Goal: Task Accomplishment & Management: Use online tool/utility

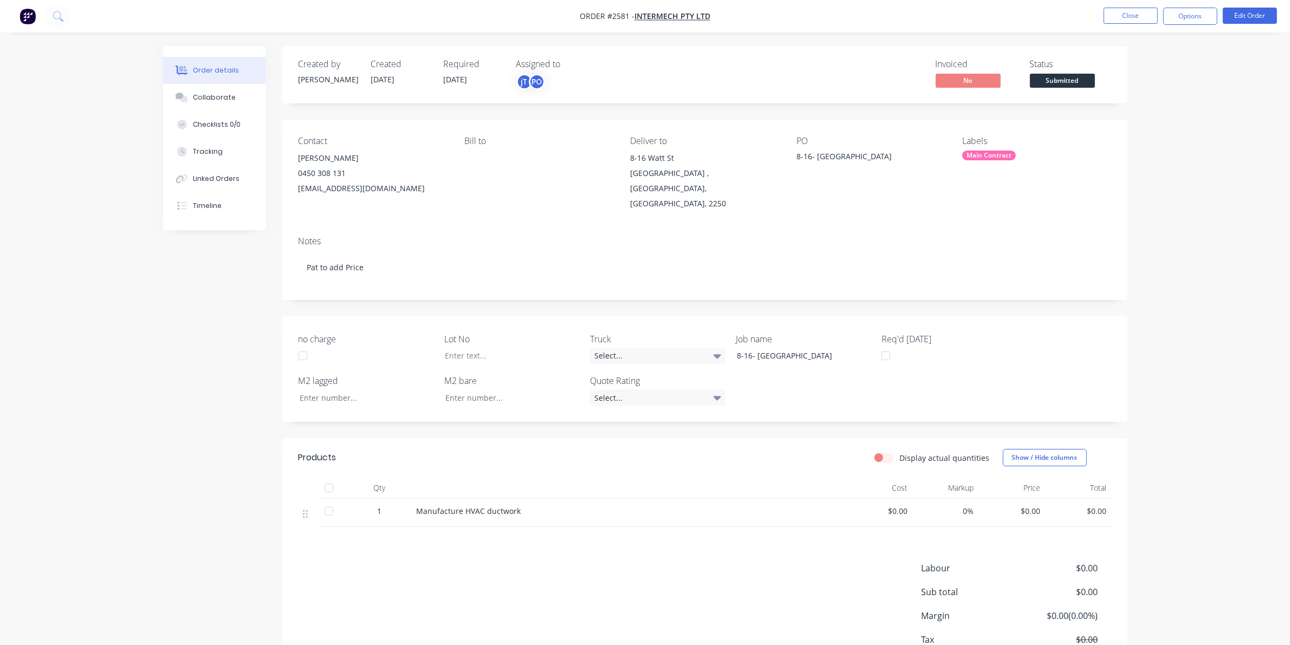
click at [1000, 151] on div "Main Contract" at bounding box center [989, 156] width 54 height 10
click at [1020, 217] on button "Create new label" at bounding box center [1043, 217] width 141 height 16
click at [981, 158] on div "Main Contract" at bounding box center [989, 156] width 54 height 10
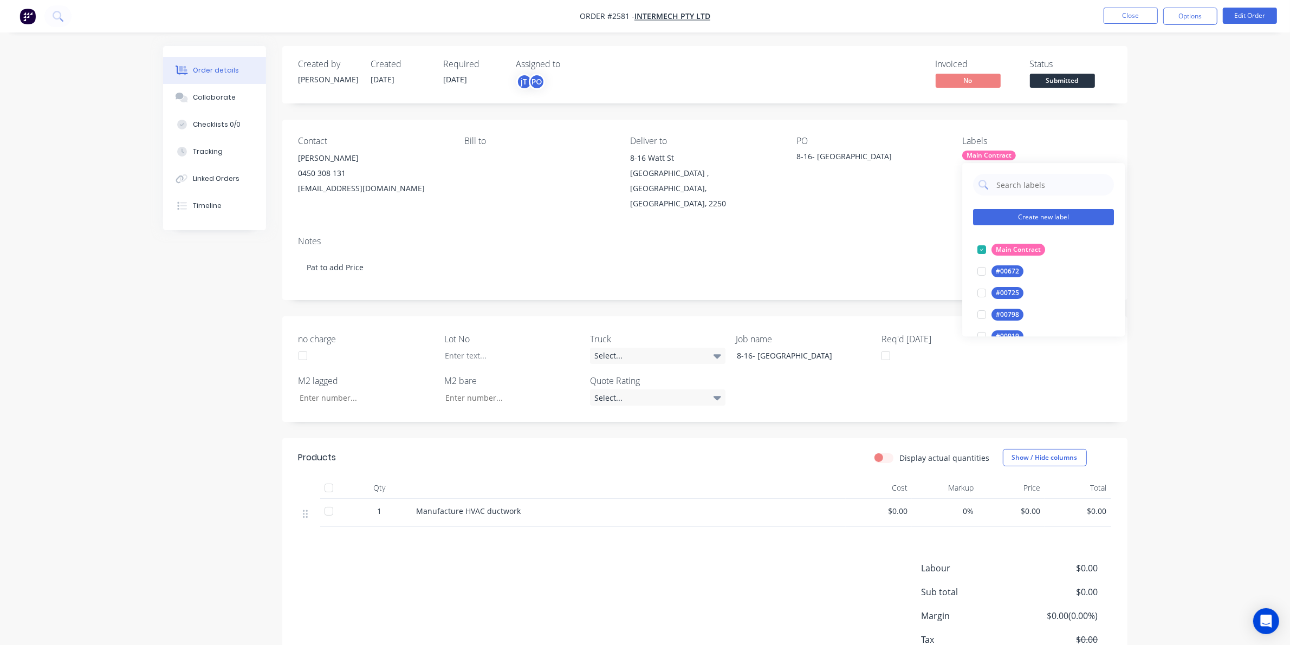
click at [1029, 214] on button "Create new label" at bounding box center [1043, 217] width 141 height 16
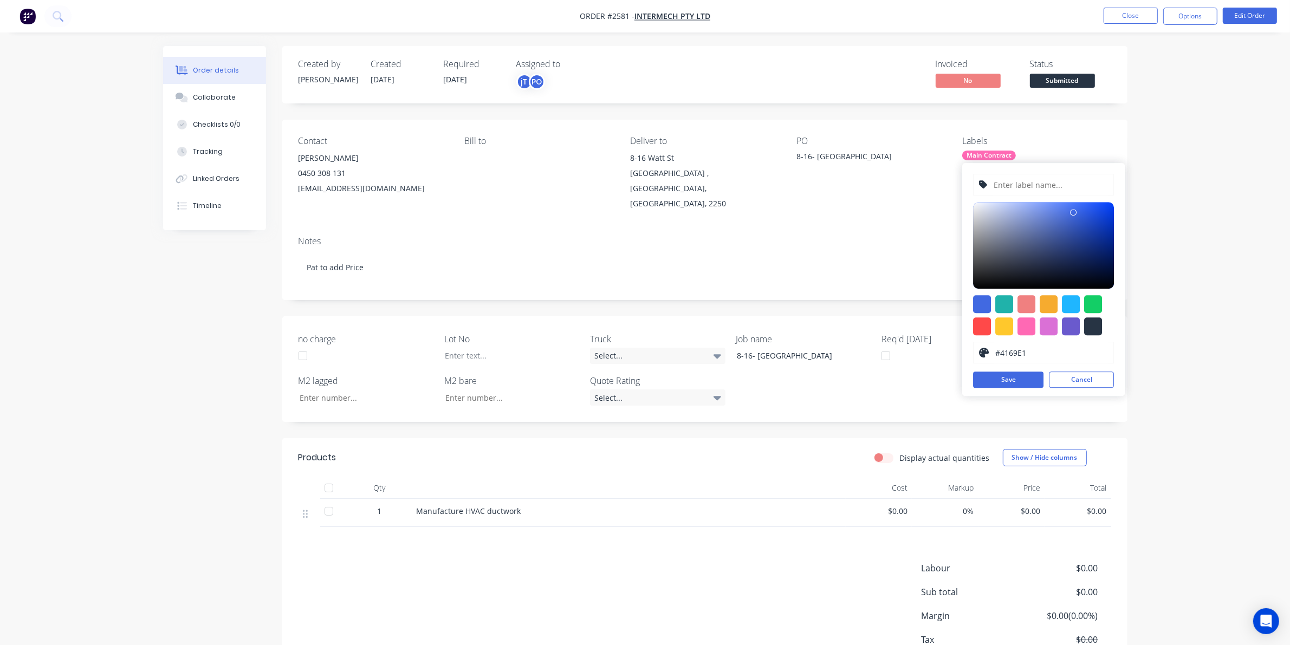
click at [1027, 187] on input "text" at bounding box center [1050, 184] width 115 height 21
type input "LOT-#00966"
click at [1006, 385] on button "Save" at bounding box center [1008, 380] width 70 height 16
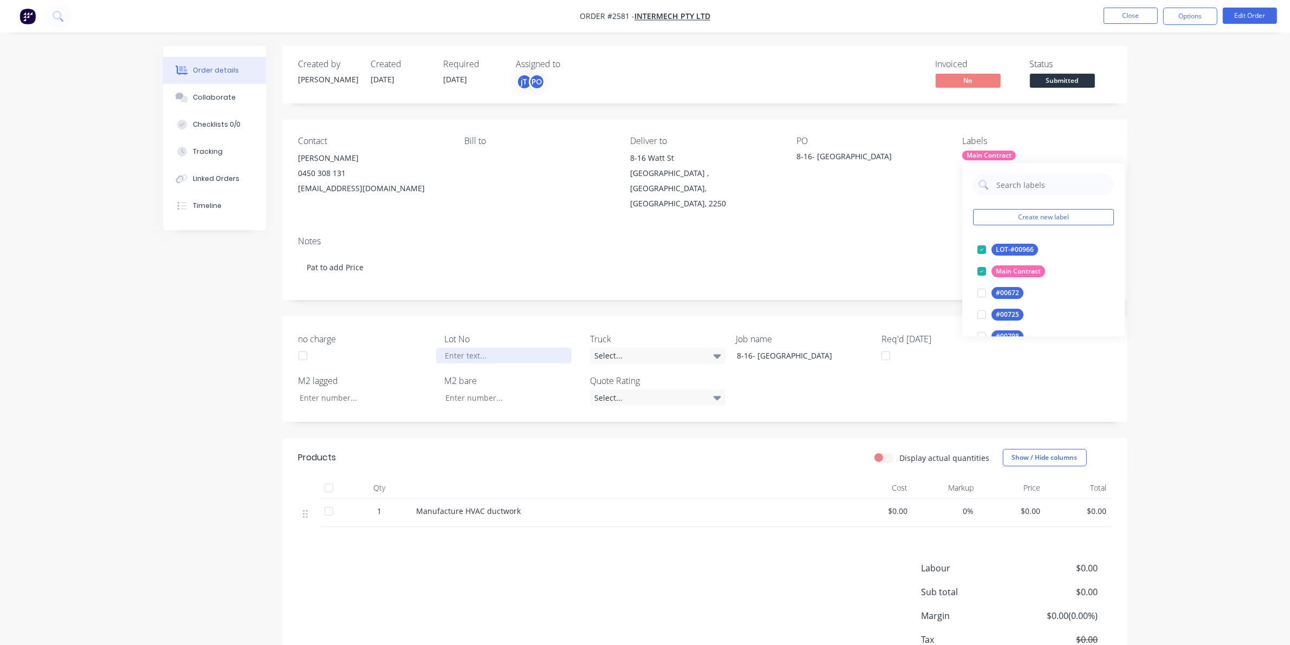
click at [483, 348] on div at bounding box center [503, 356] width 135 height 16
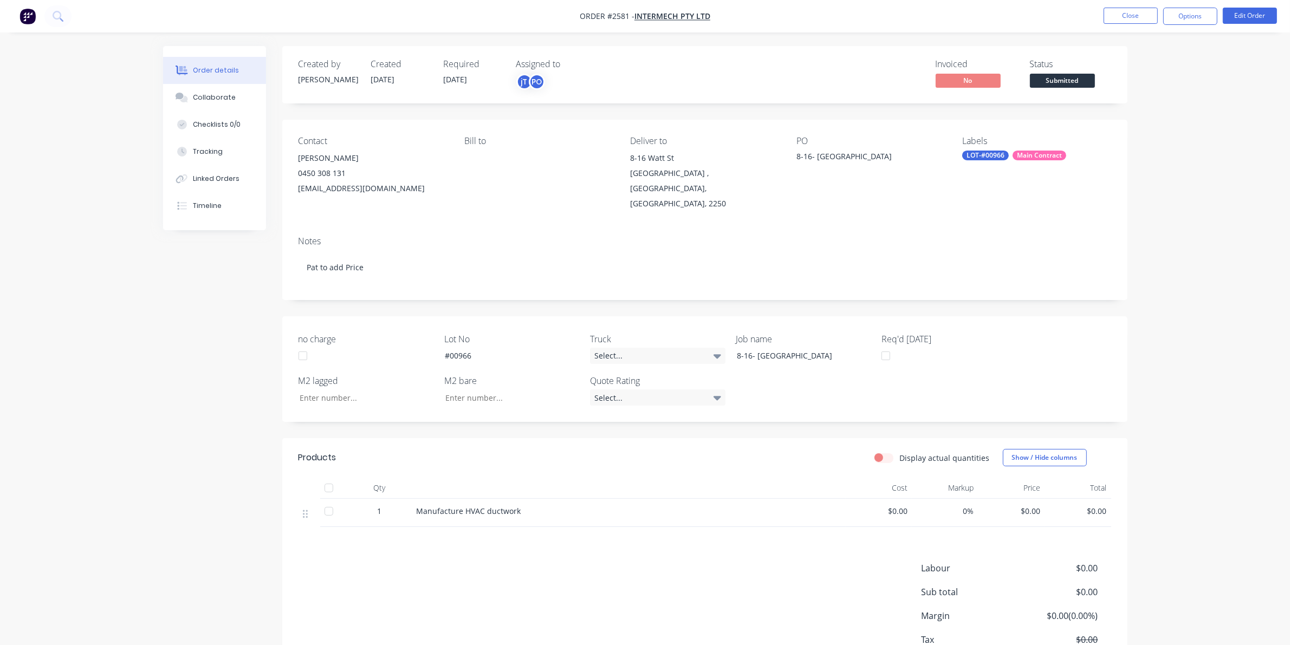
click at [1124, 285] on div "Notes Pat to add Price" at bounding box center [704, 263] width 845 height 73
click at [1065, 84] on span "Submitted" at bounding box center [1062, 81] width 65 height 14
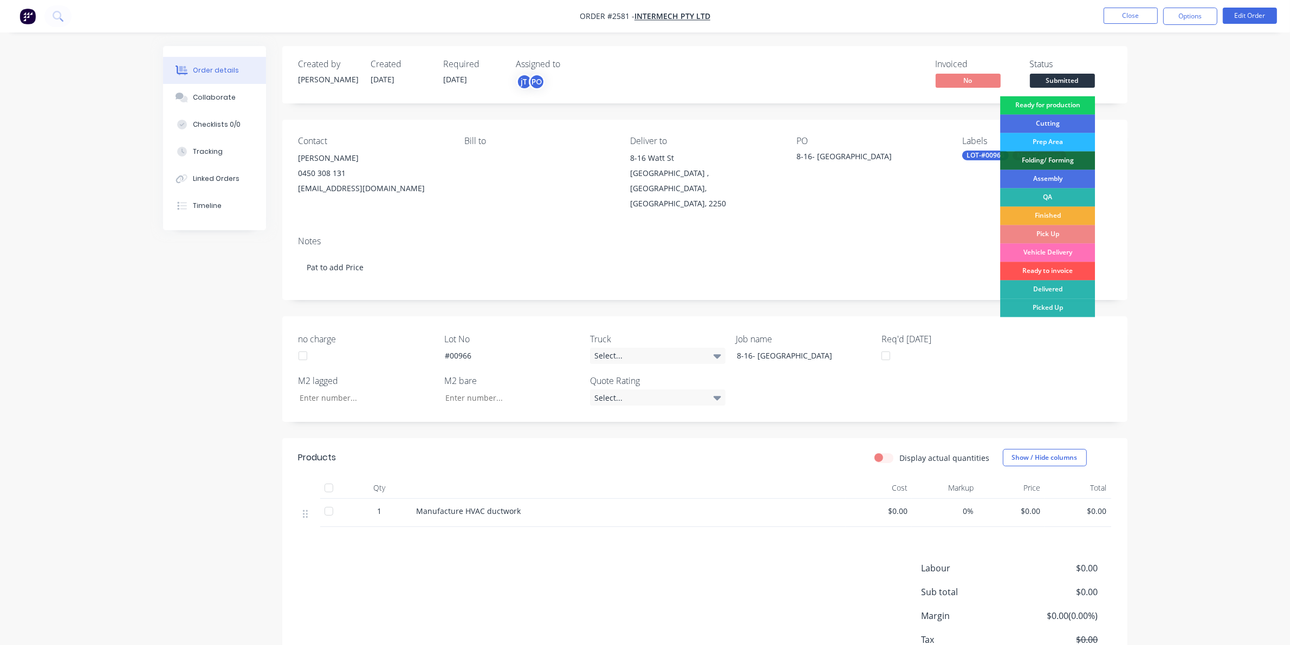
click at [1071, 101] on div "Ready for production" at bounding box center [1047, 105] width 95 height 18
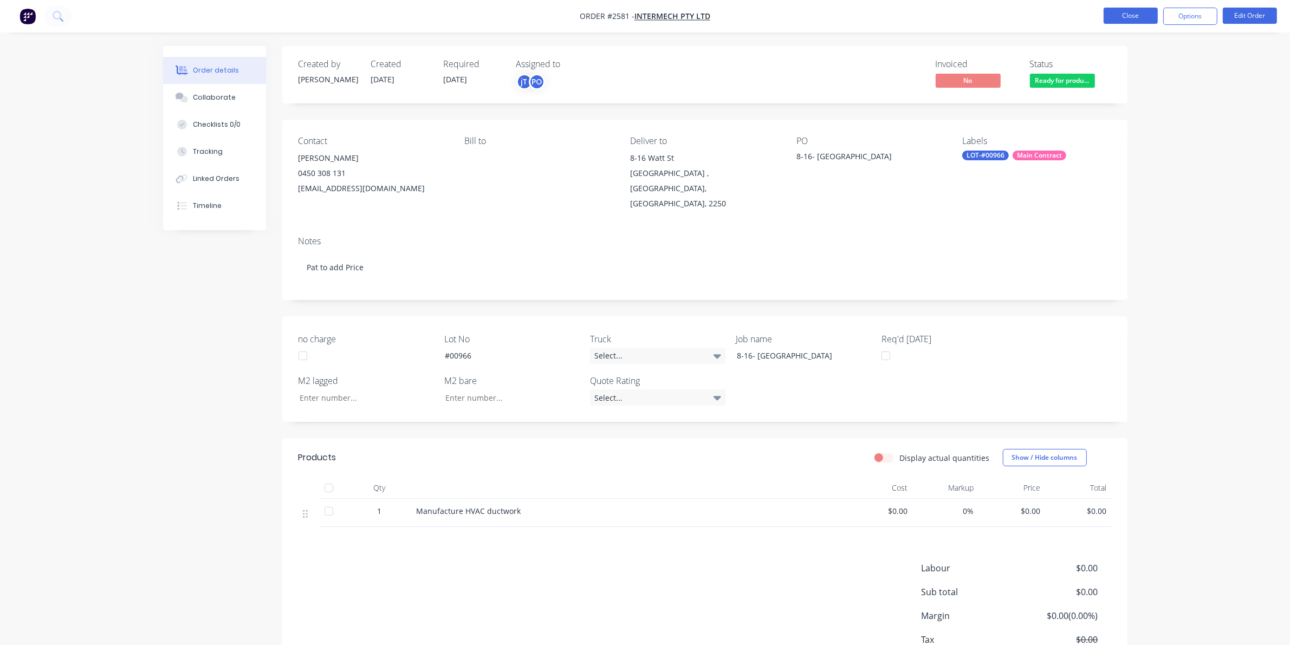
click at [1124, 21] on button "Close" at bounding box center [1130, 16] width 54 height 16
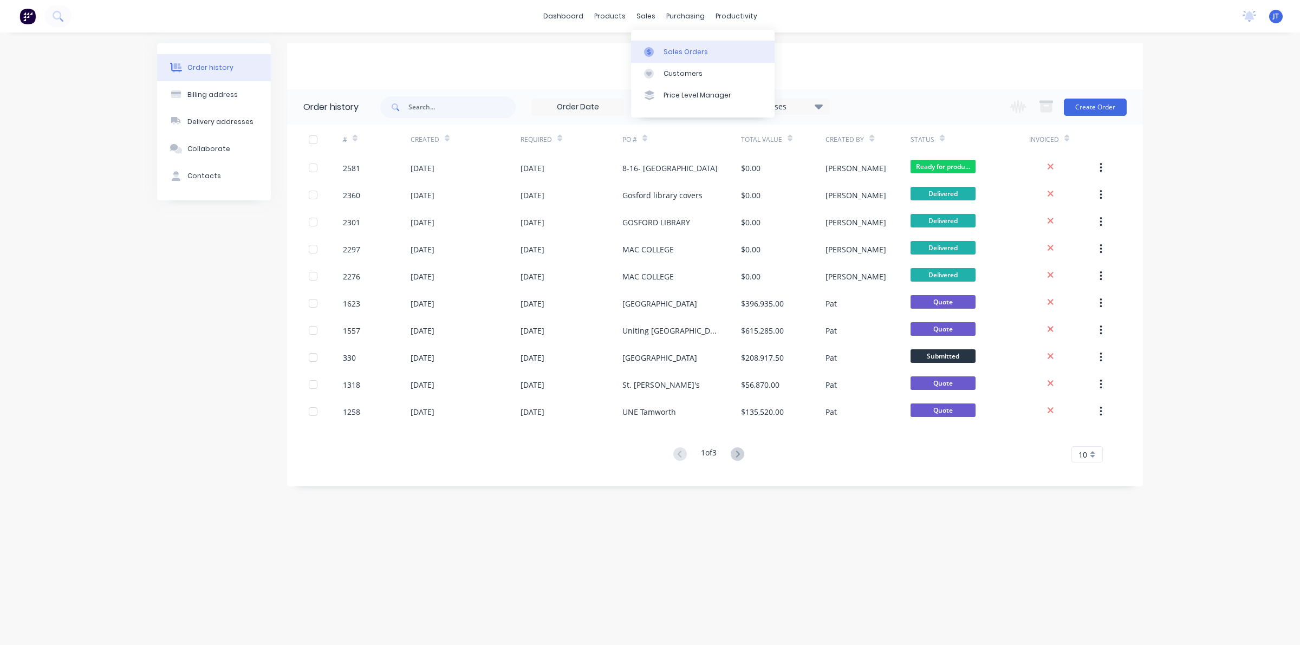
click at [667, 53] on div "Sales Orders" at bounding box center [686, 52] width 44 height 10
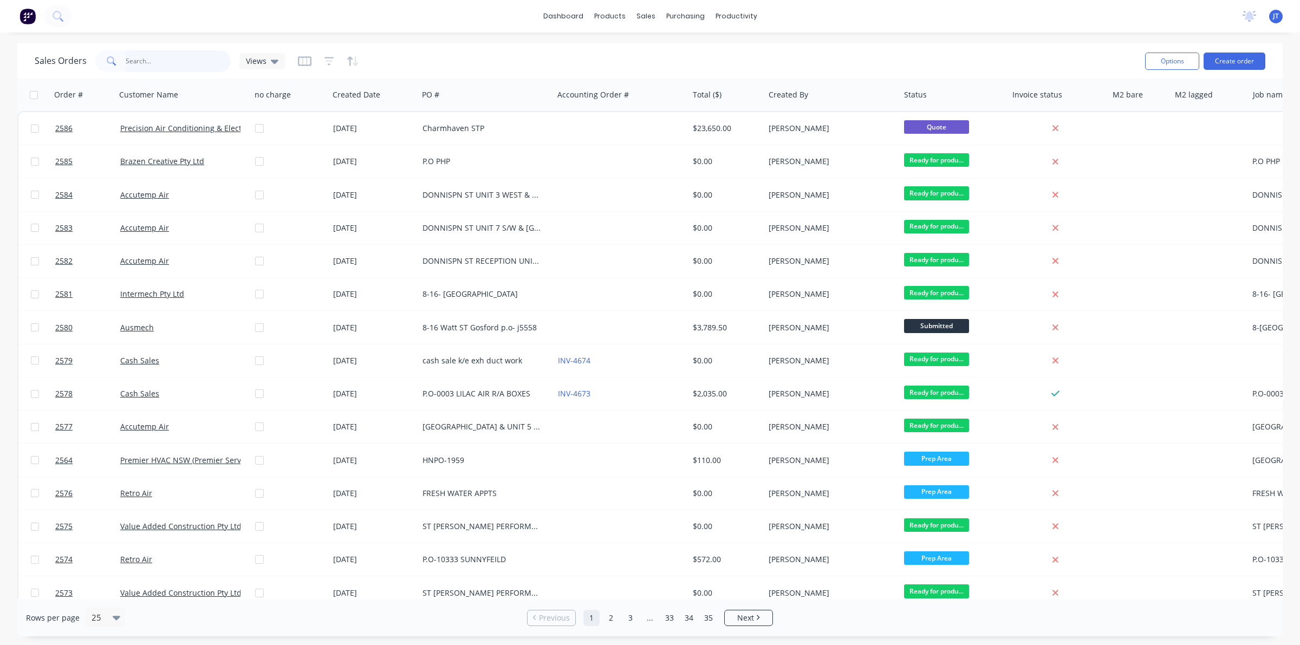
click at [198, 63] on input "text" at bounding box center [179, 61] width 106 height 22
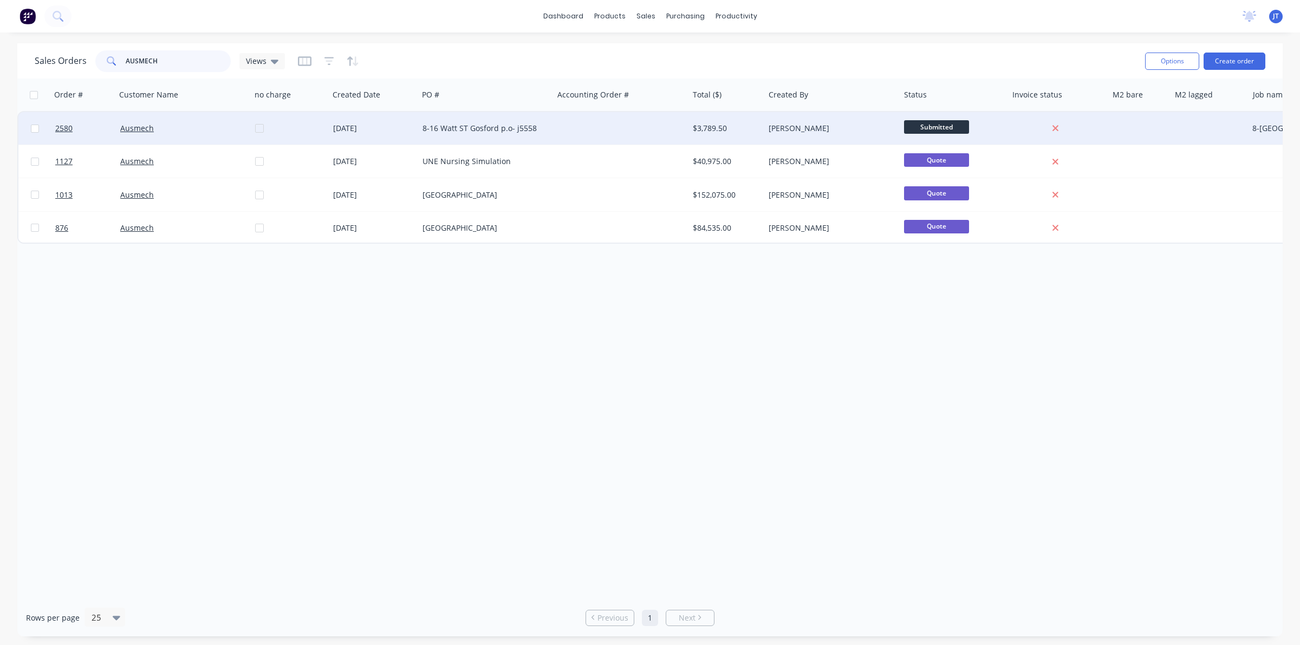
type input "AUSMECH"
click at [294, 141] on div at bounding box center [294, 128] width 78 height 32
click at [295, 141] on div at bounding box center [294, 128] width 78 height 32
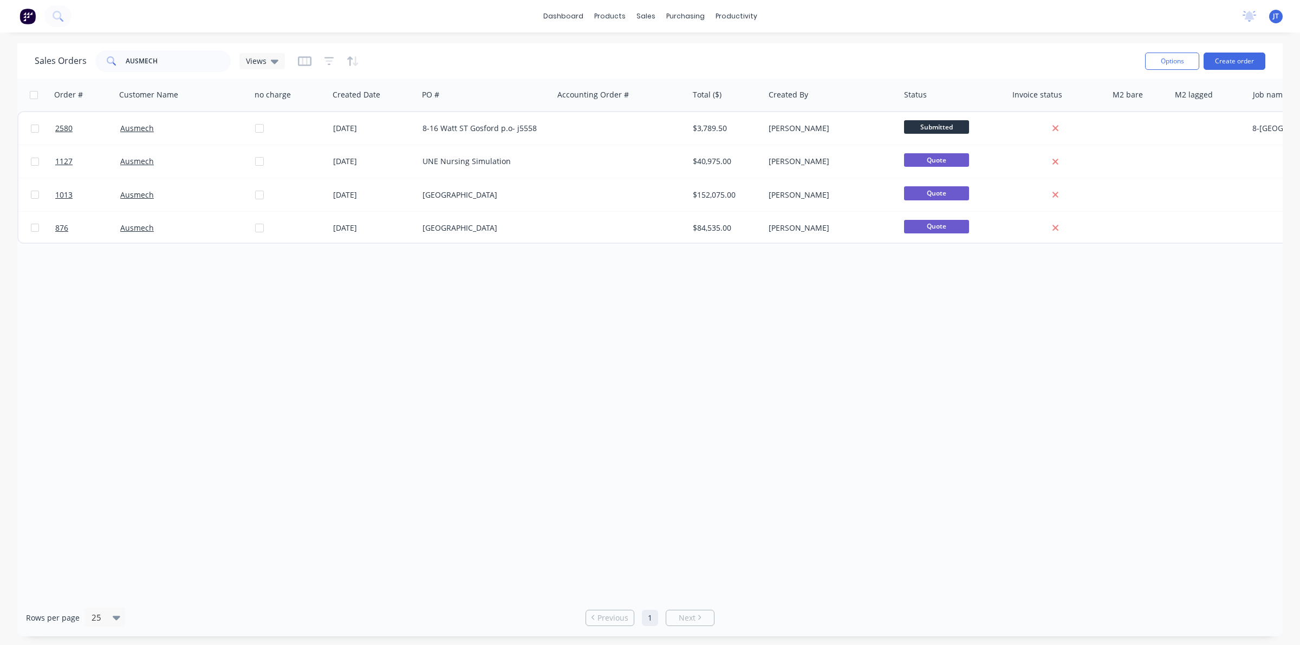
click at [786, 409] on div "Order # Customer Name no charge Created Date PO # Accounting Order # Total ($) …" at bounding box center [649, 339] width 1265 height 521
click at [789, 412] on div "Order # Customer Name no charge Created Date PO # Accounting Order # Total ($) …" at bounding box center [649, 339] width 1265 height 521
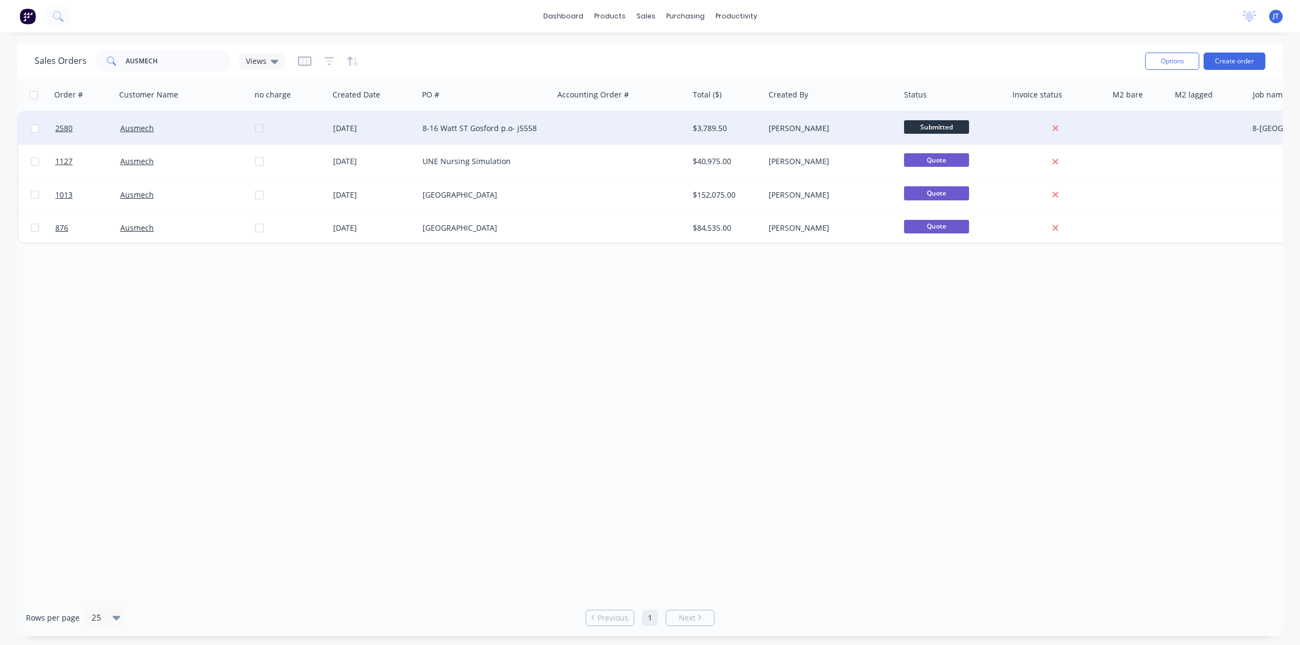
click at [840, 123] on div "[PERSON_NAME]" at bounding box center [829, 128] width 120 height 11
